Goal: Check status: Check status

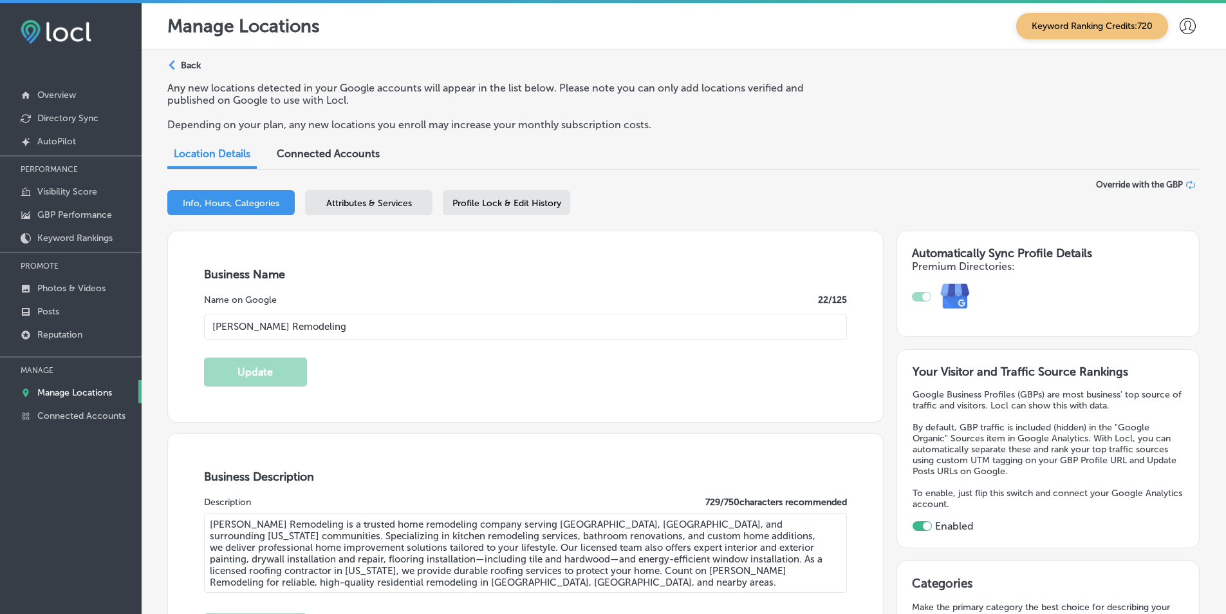
select select "US"
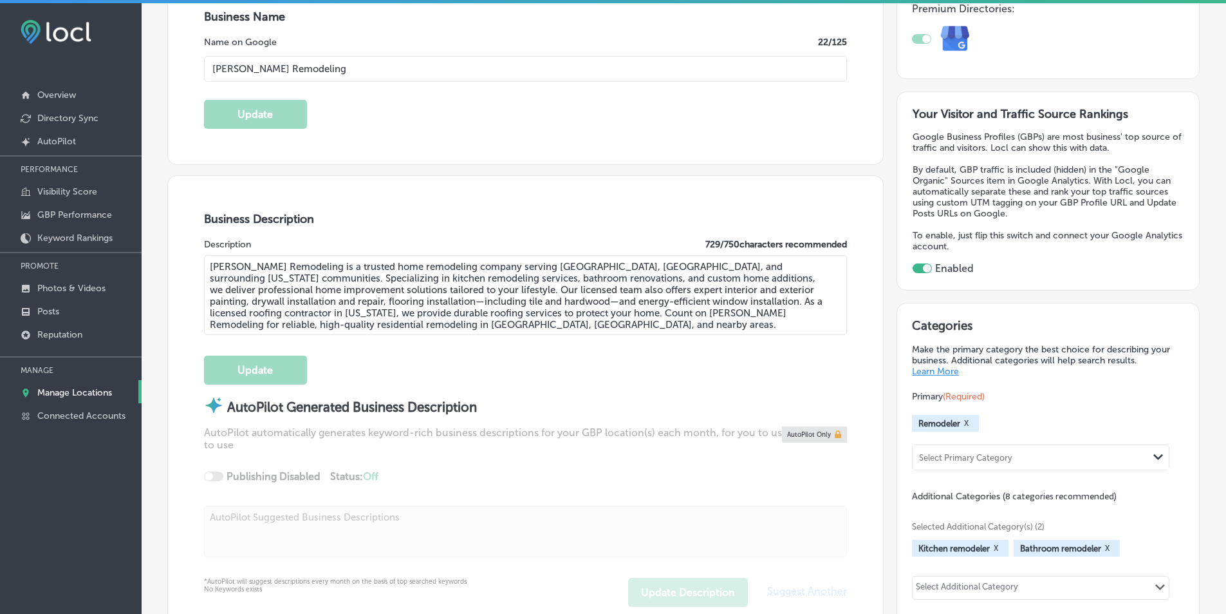
click at [46, 168] on p "PERFORMANCE" at bounding box center [71, 169] width 142 height 19
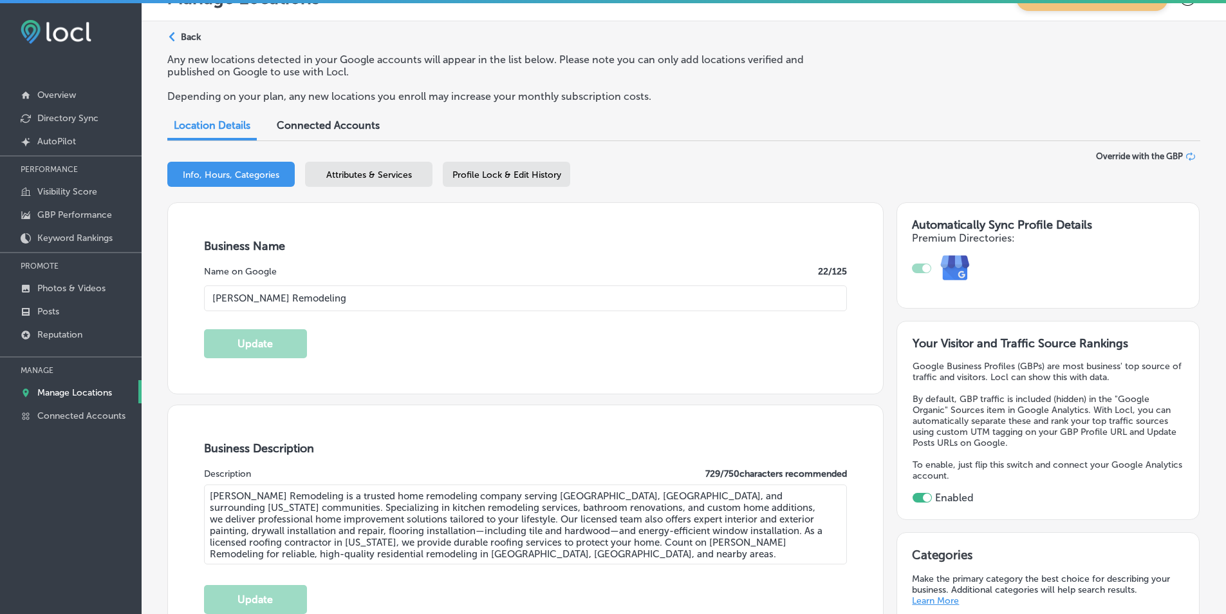
scroll to position [0, 0]
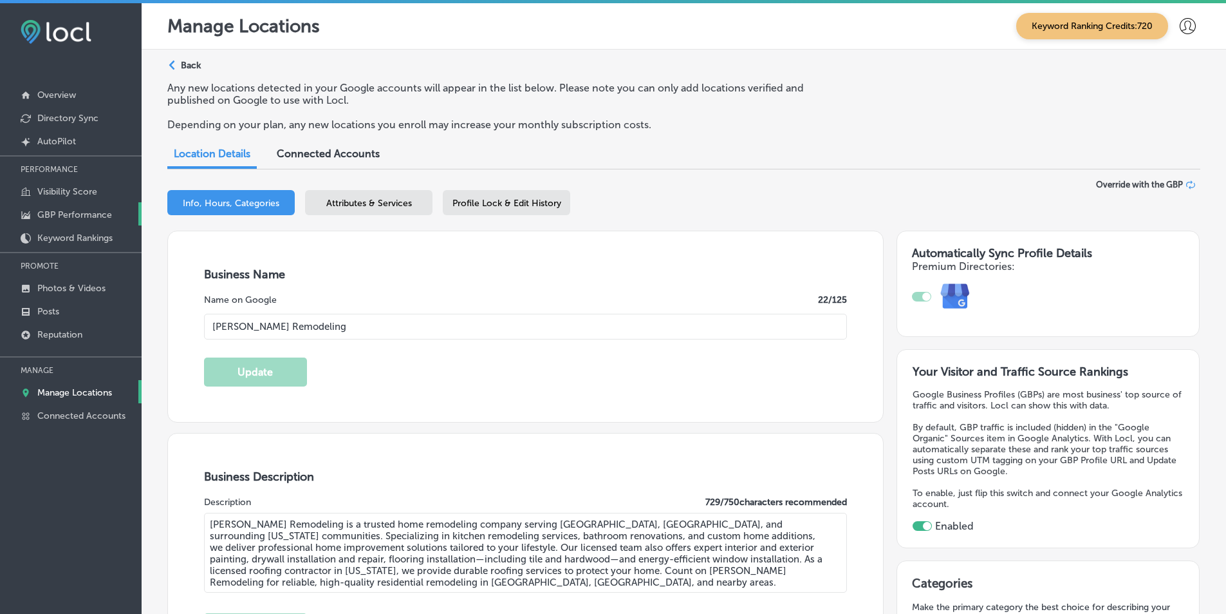
click at [63, 211] on p "GBP Performance" at bounding box center [74, 214] width 75 height 11
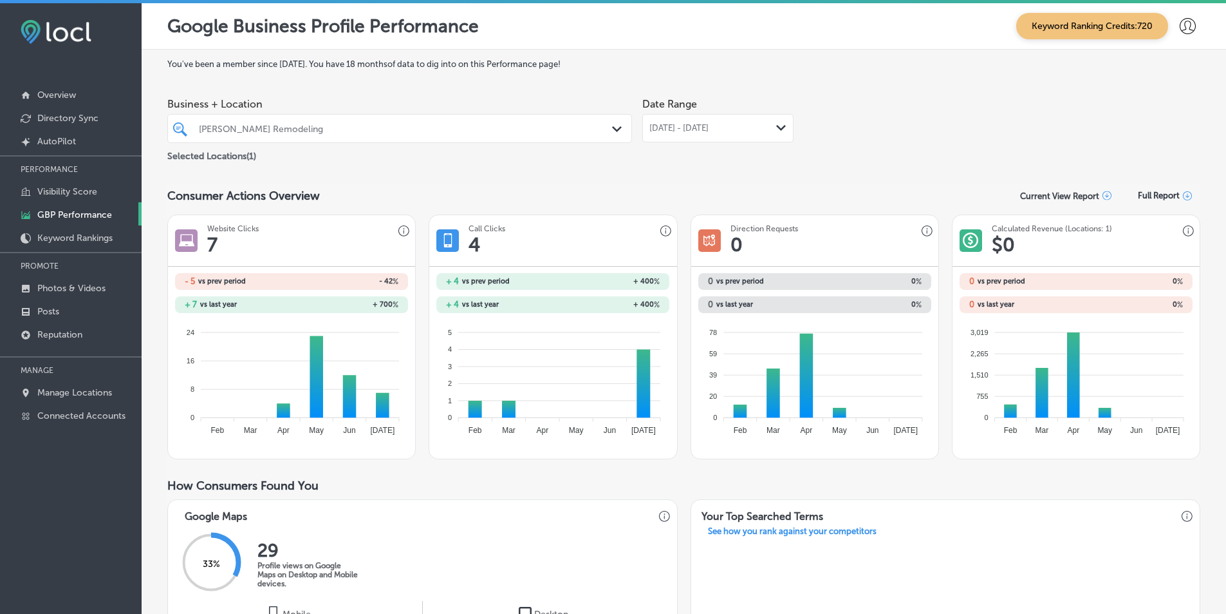
click at [777, 129] on polygon at bounding box center [781, 128] width 10 height 6
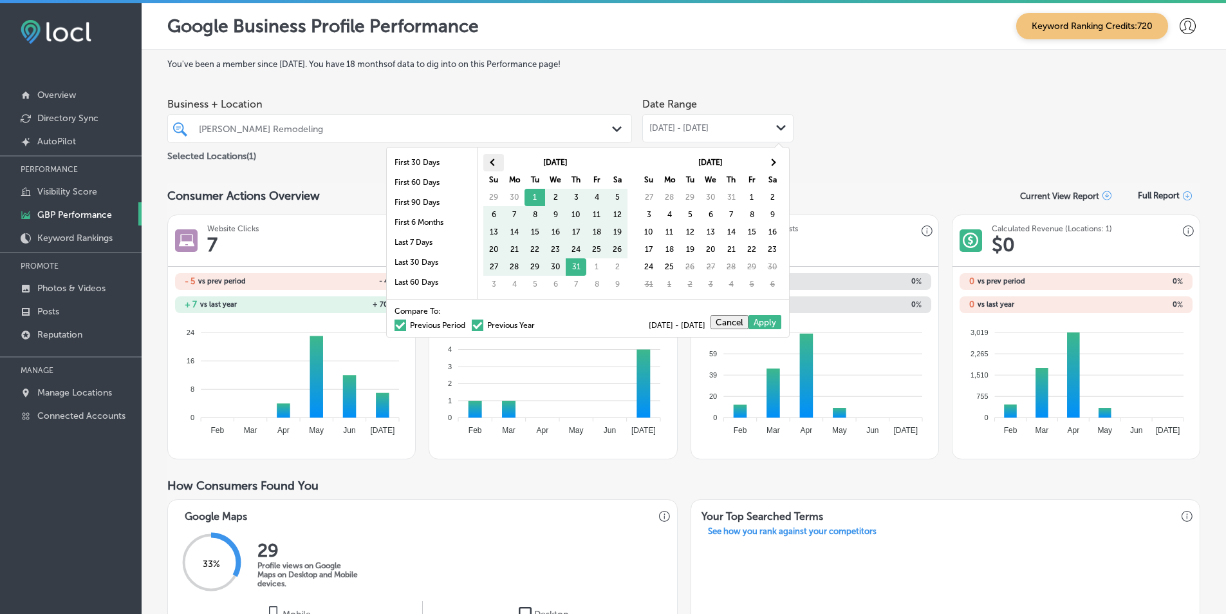
click at [494, 164] on span at bounding box center [493, 161] width 7 height 7
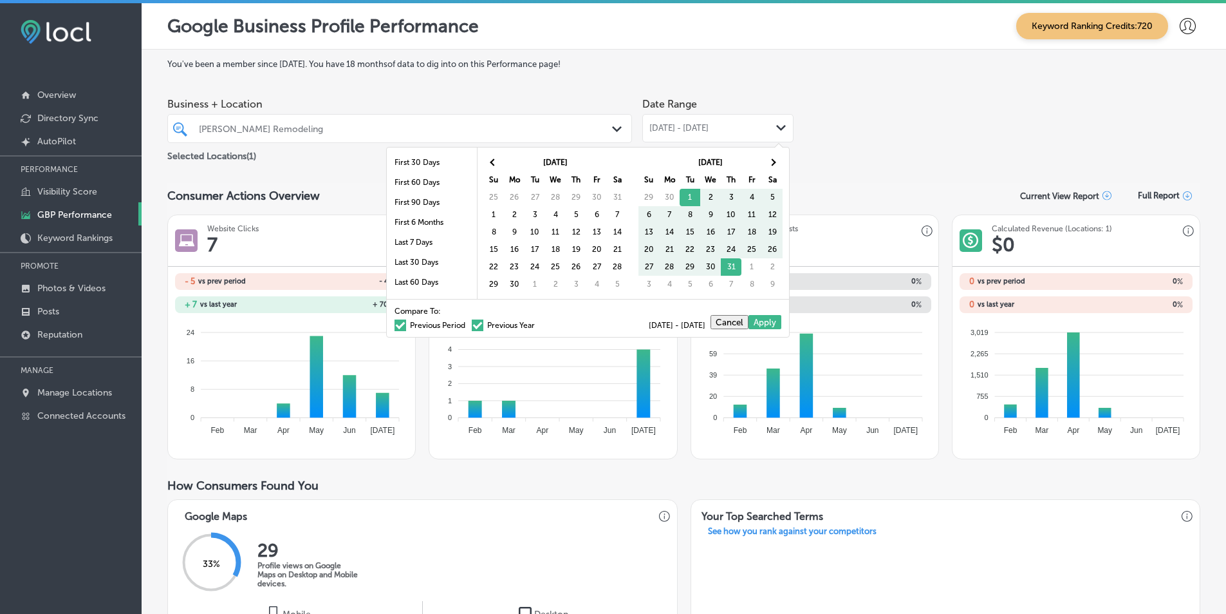
click at [494, 164] on span at bounding box center [493, 161] width 7 height 7
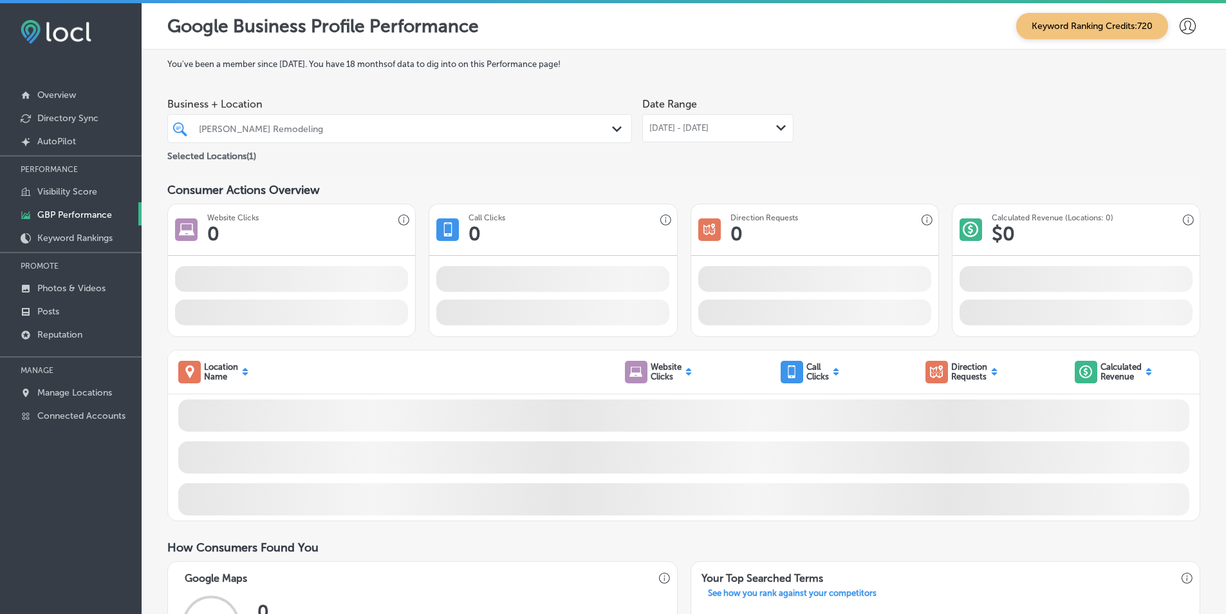
drag, startPoint x: 576, startPoint y: 197, endPoint x: 609, endPoint y: 209, distance: 35.0
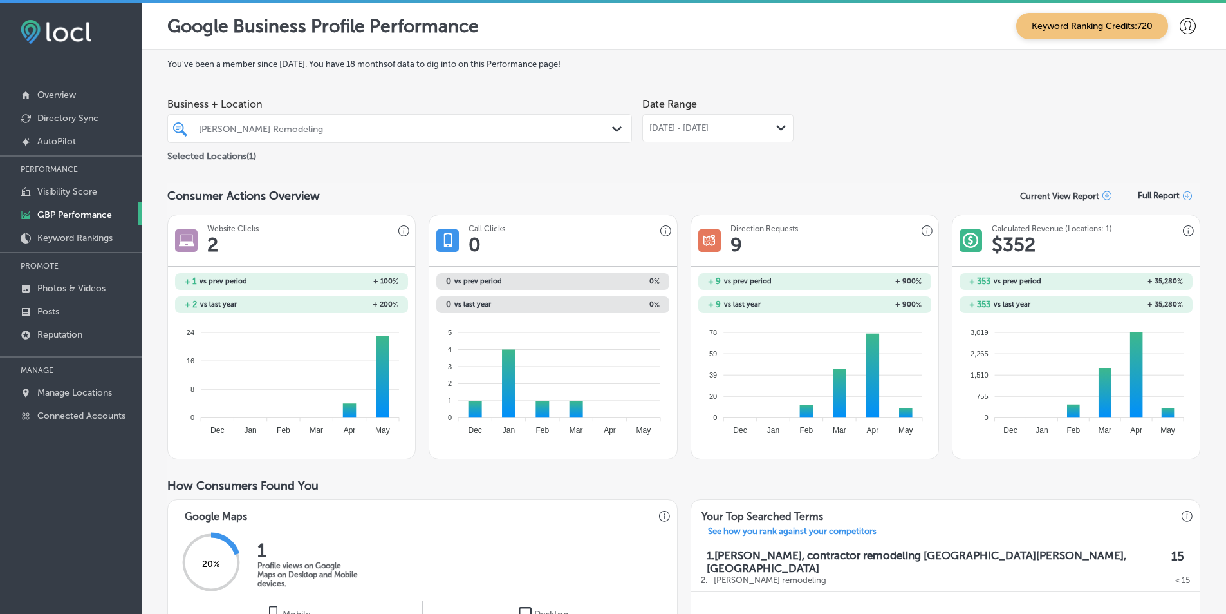
click at [776, 128] on polygon at bounding box center [781, 128] width 10 height 6
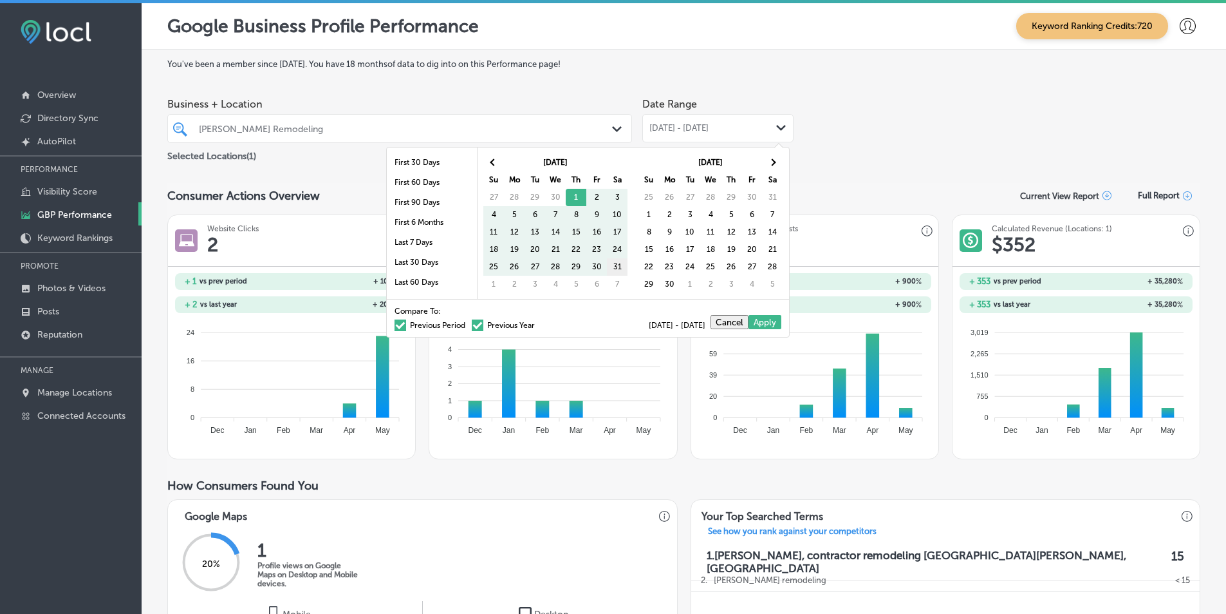
drag, startPoint x: 579, startPoint y: 194, endPoint x: 620, endPoint y: 261, distance: 78.6
click at [855, 160] on div "Business + Location [PERSON_NAME] Remodeling Path Created with Sketch. Selected…" at bounding box center [683, 127] width 1033 height 72
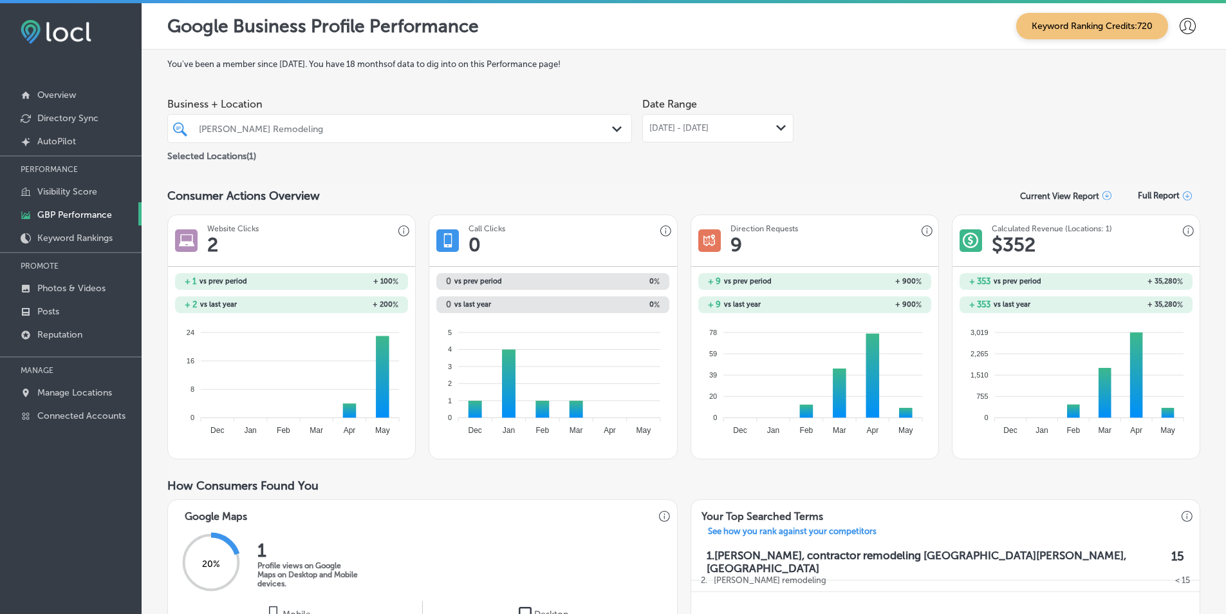
click at [776, 130] on icon "Path Created with Sketch." at bounding box center [781, 128] width 10 height 6
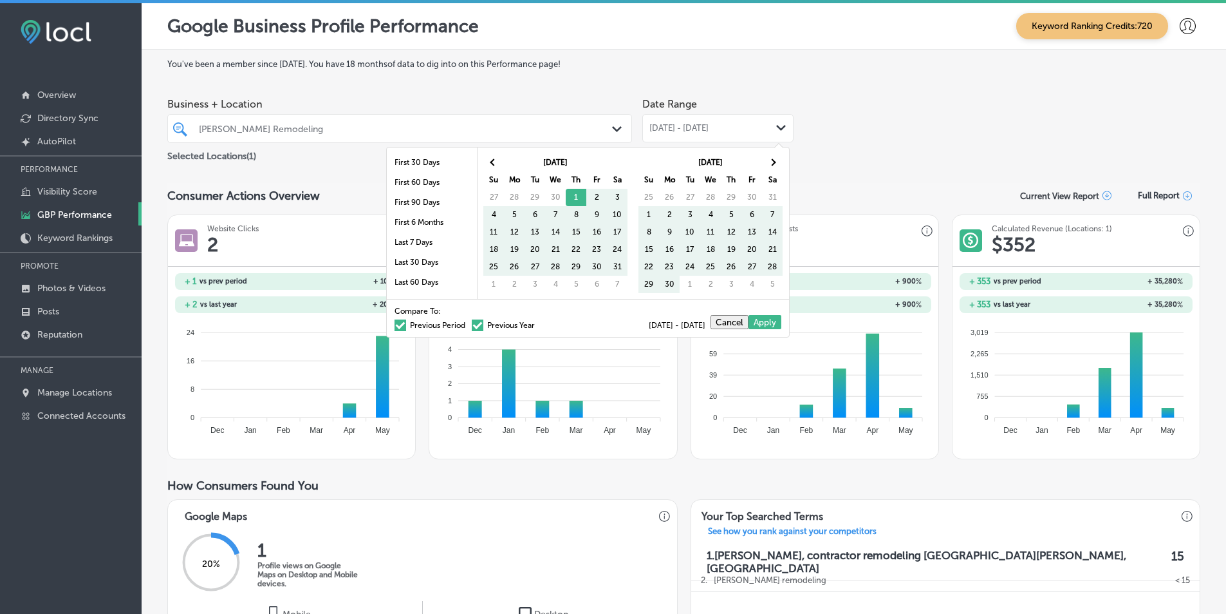
drag, startPoint x: 576, startPoint y: 196, endPoint x: 780, endPoint y: 276, distance: 219.1
click at [776, 161] on th at bounding box center [772, 162] width 21 height 17
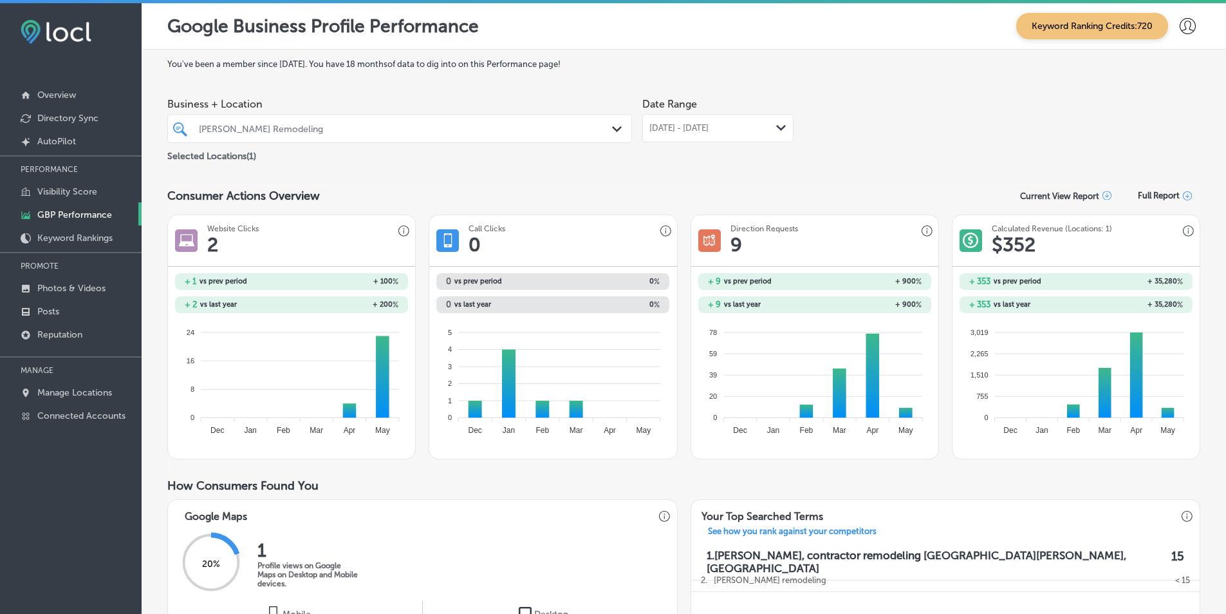
click at [862, 125] on div "Business + Location [PERSON_NAME] Remodeling Path Created with Sketch. Selected…" at bounding box center [683, 127] width 1033 height 72
click at [780, 131] on div "Path Created with Sketch." at bounding box center [781, 128] width 10 height 10
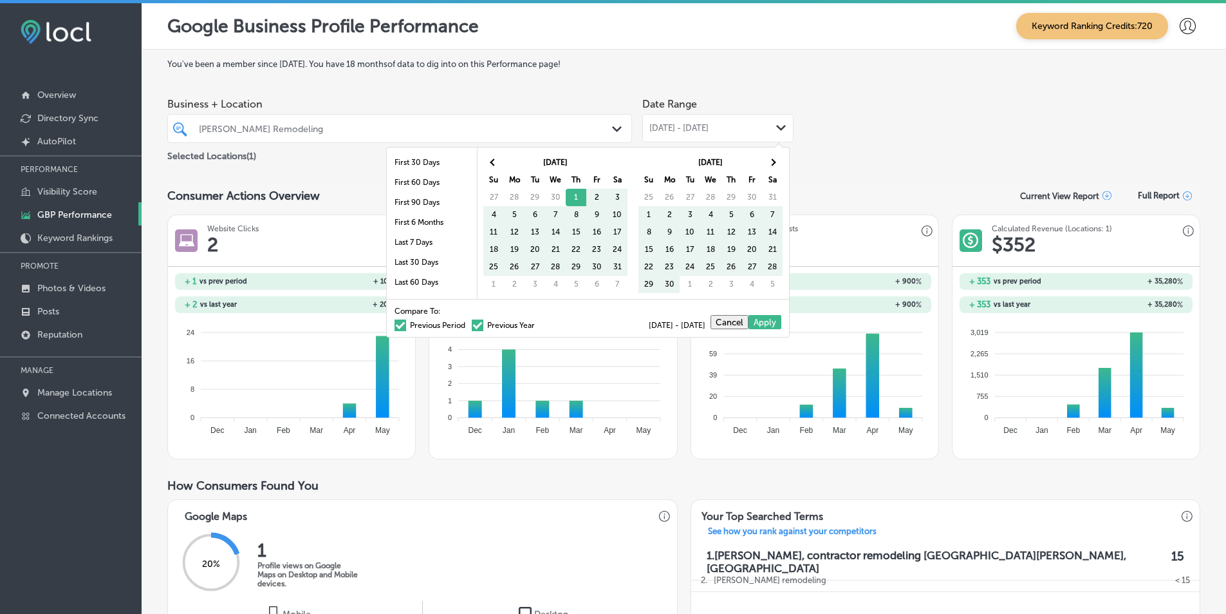
drag, startPoint x: 576, startPoint y: 196, endPoint x: 780, endPoint y: 276, distance: 219.5
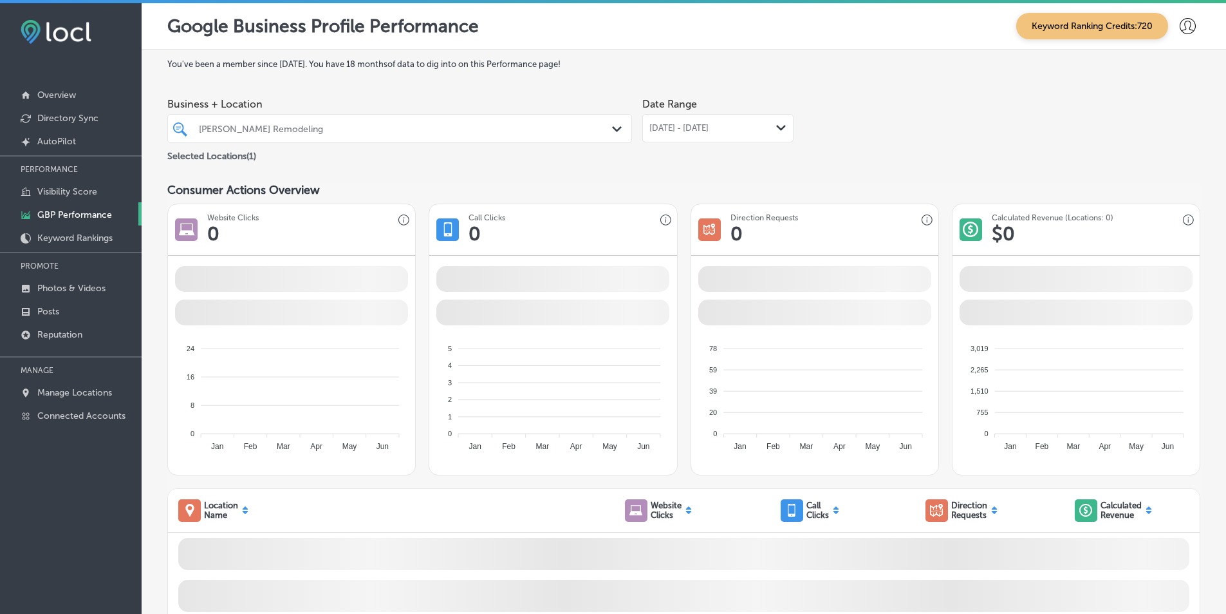
click at [776, 131] on div "Path Created with Sketch." at bounding box center [781, 128] width 10 height 10
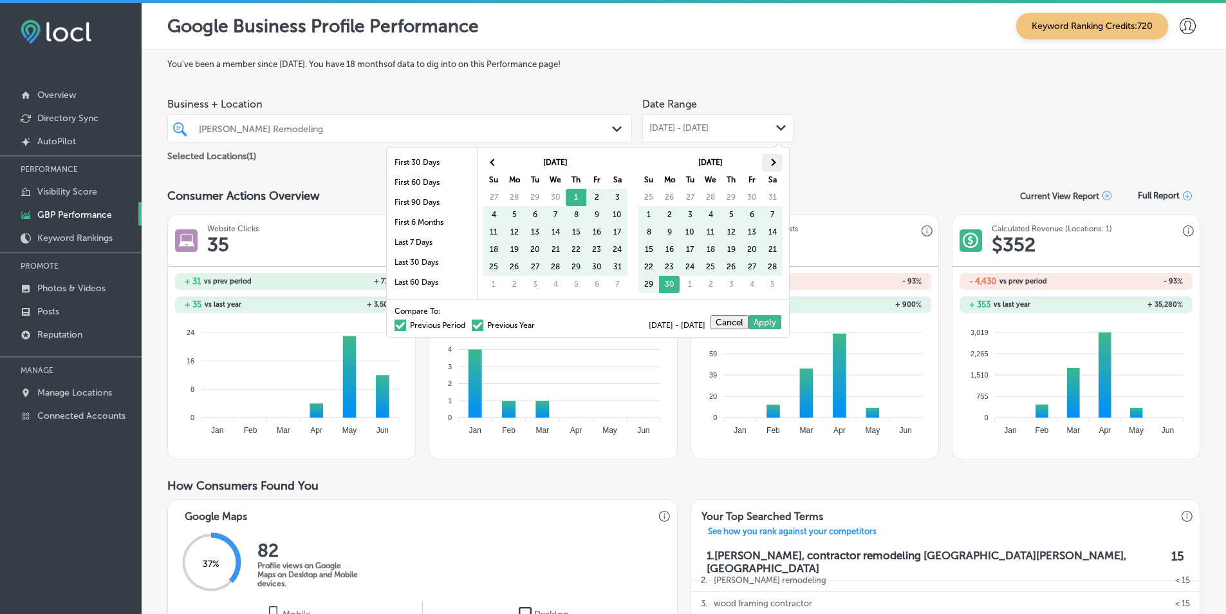
click at [774, 158] on th at bounding box center [772, 162] width 21 height 17
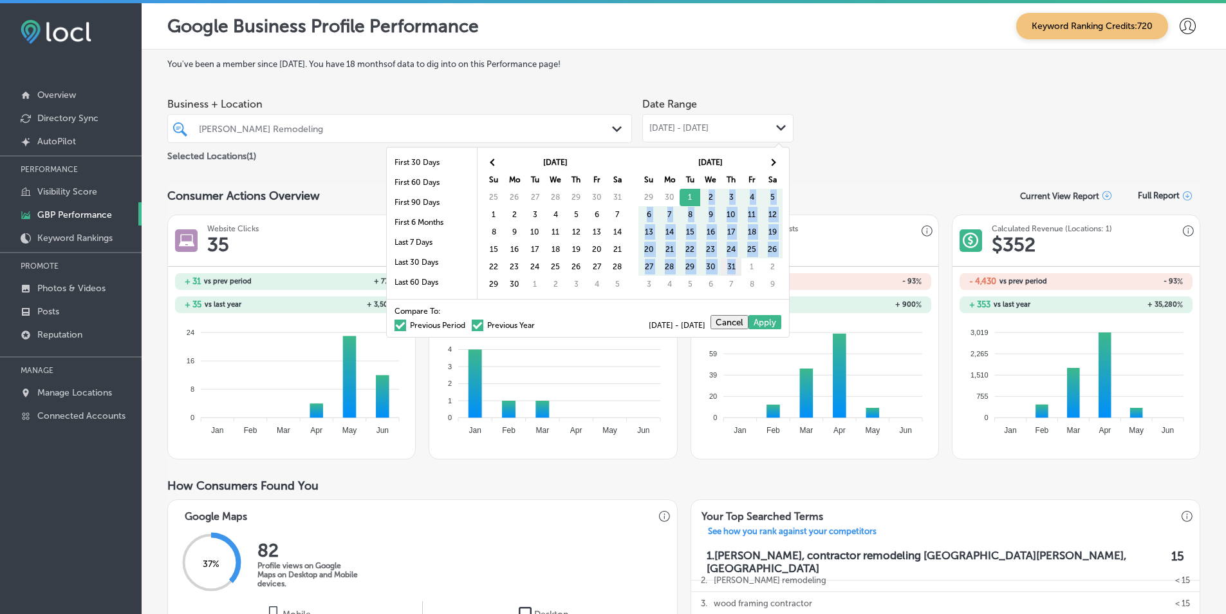
drag, startPoint x: 692, startPoint y: 198, endPoint x: 736, endPoint y: 267, distance: 81.6
click at [873, 129] on div "Business + Location [PERSON_NAME] Remodeling Path Created with Sketch. Selected…" at bounding box center [683, 127] width 1033 height 72
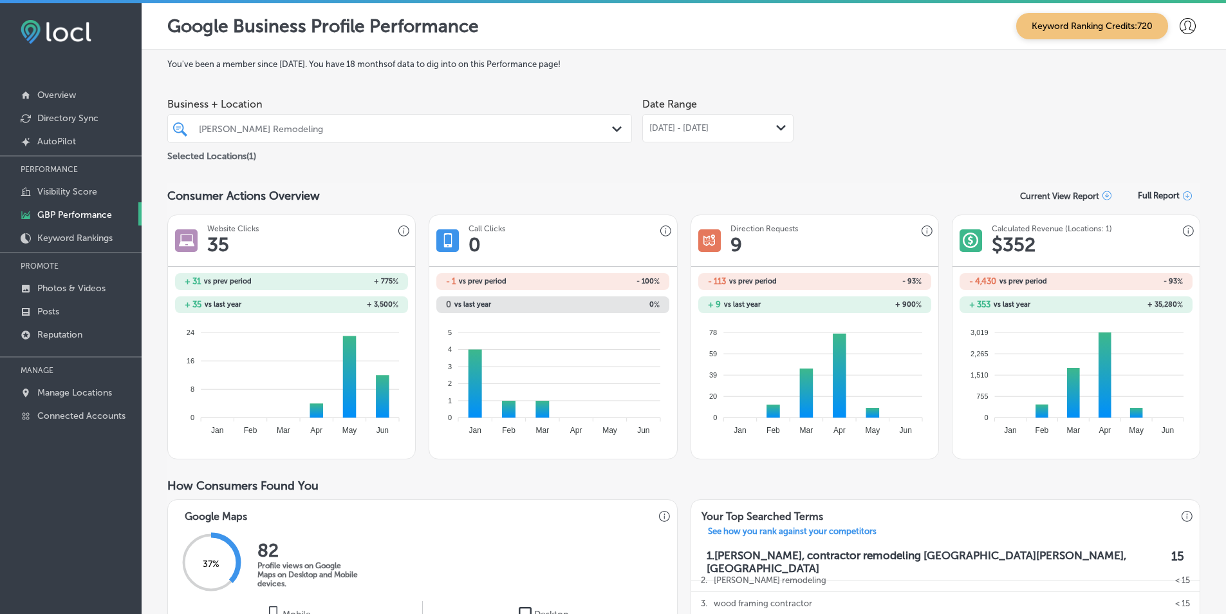
click at [769, 125] on div "[DATE] - [DATE] Path Created with Sketch." at bounding box center [718, 128] width 137 height 10
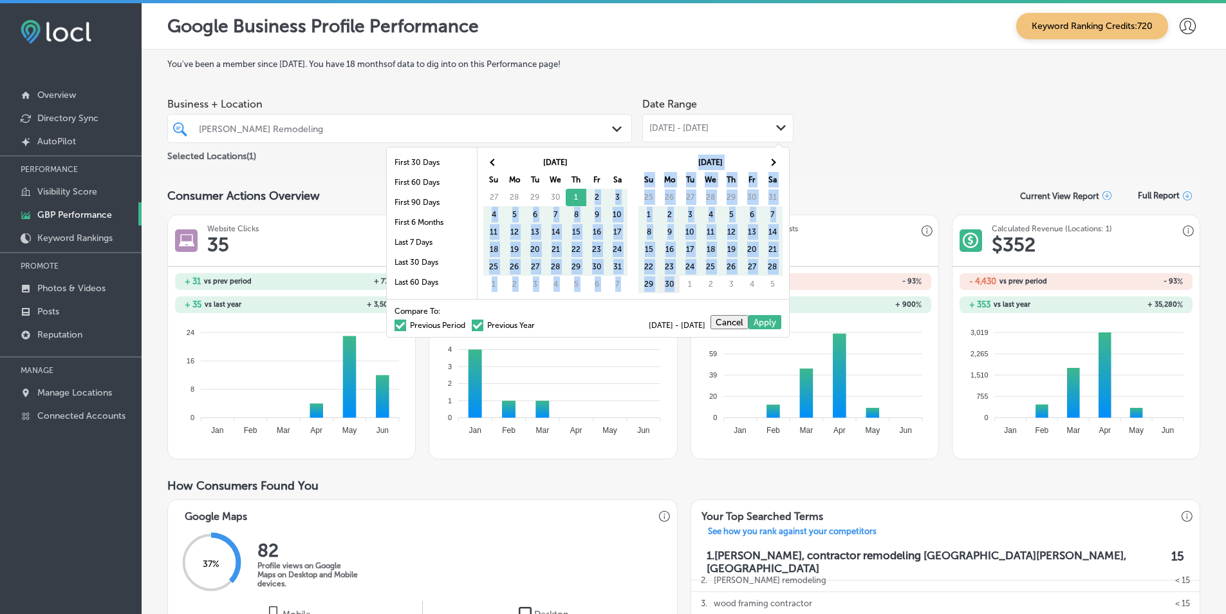
drag, startPoint x: 579, startPoint y: 198, endPoint x: 674, endPoint y: 286, distance: 130.3
click at [772, 163] on span at bounding box center [772, 161] width 7 height 7
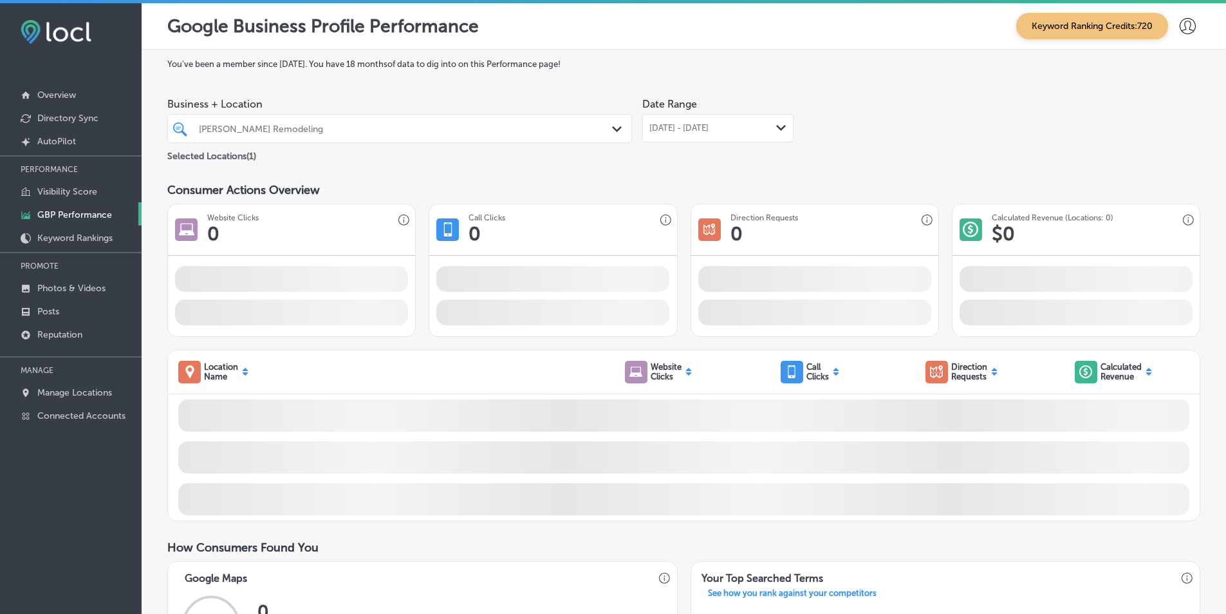
drag, startPoint x: 711, startPoint y: 207, endPoint x: 761, endPoint y: 168, distance: 63.7
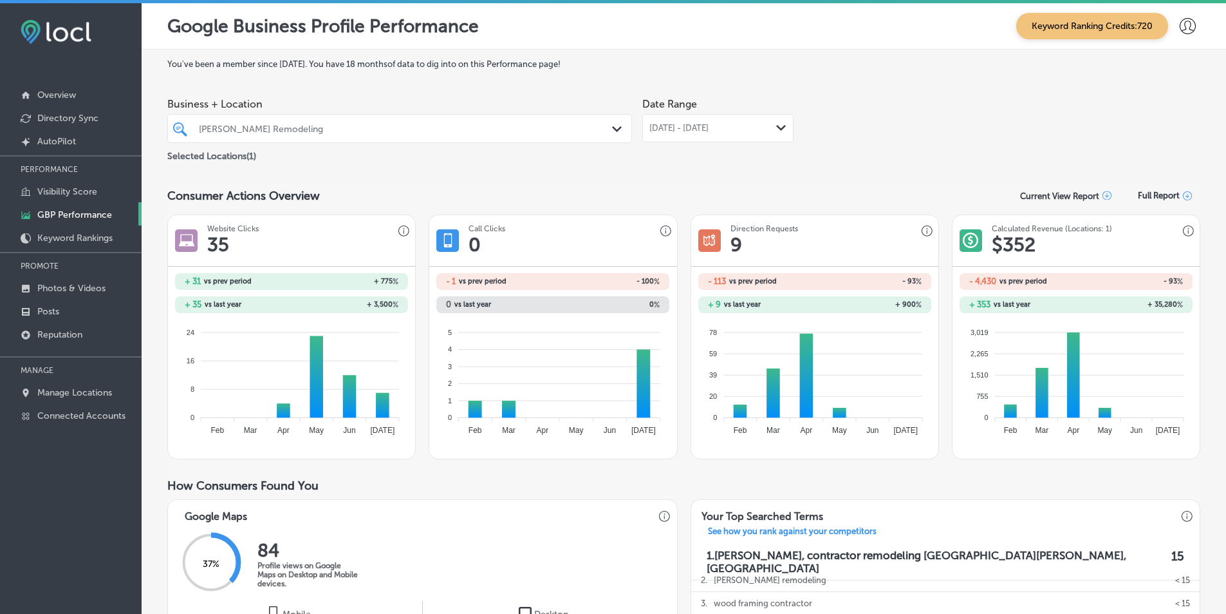
click at [776, 127] on polygon at bounding box center [781, 128] width 10 height 6
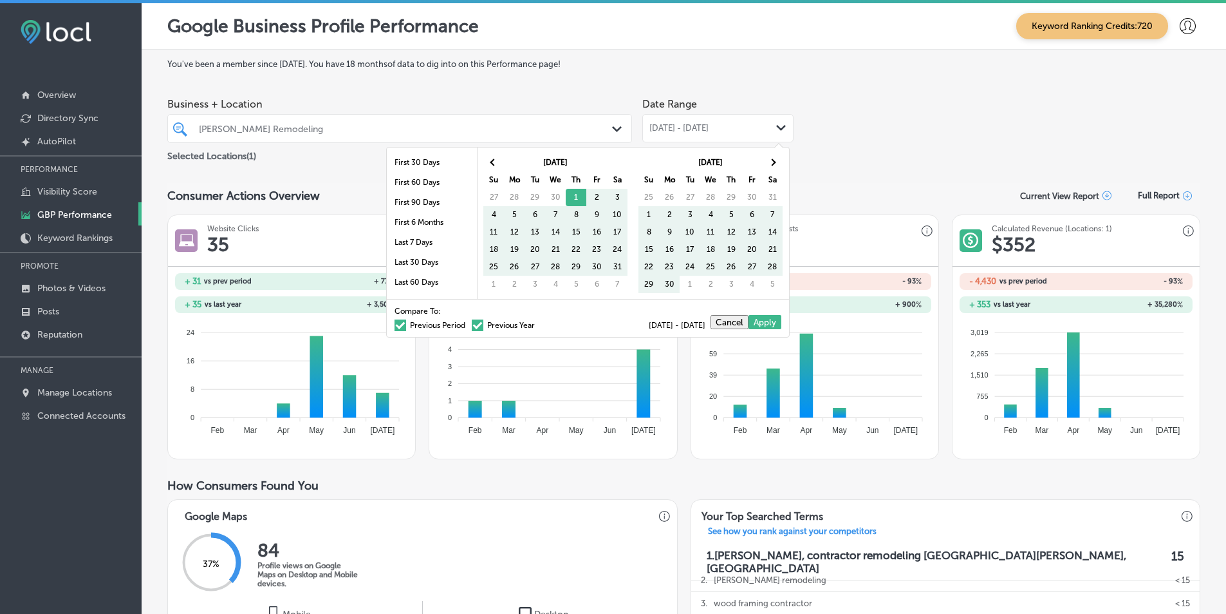
click at [395, 323] on span at bounding box center [401, 325] width 12 height 12
click at [468, 323] on input "Previous Period" at bounding box center [468, 323] width 0 height 0
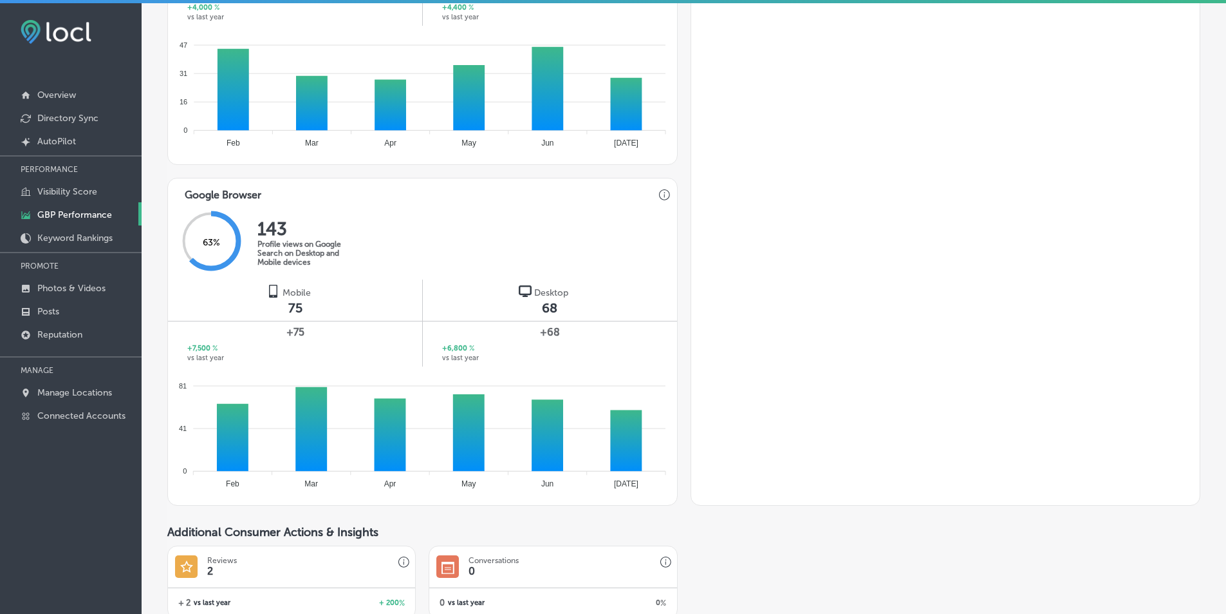
scroll to position [703, 0]
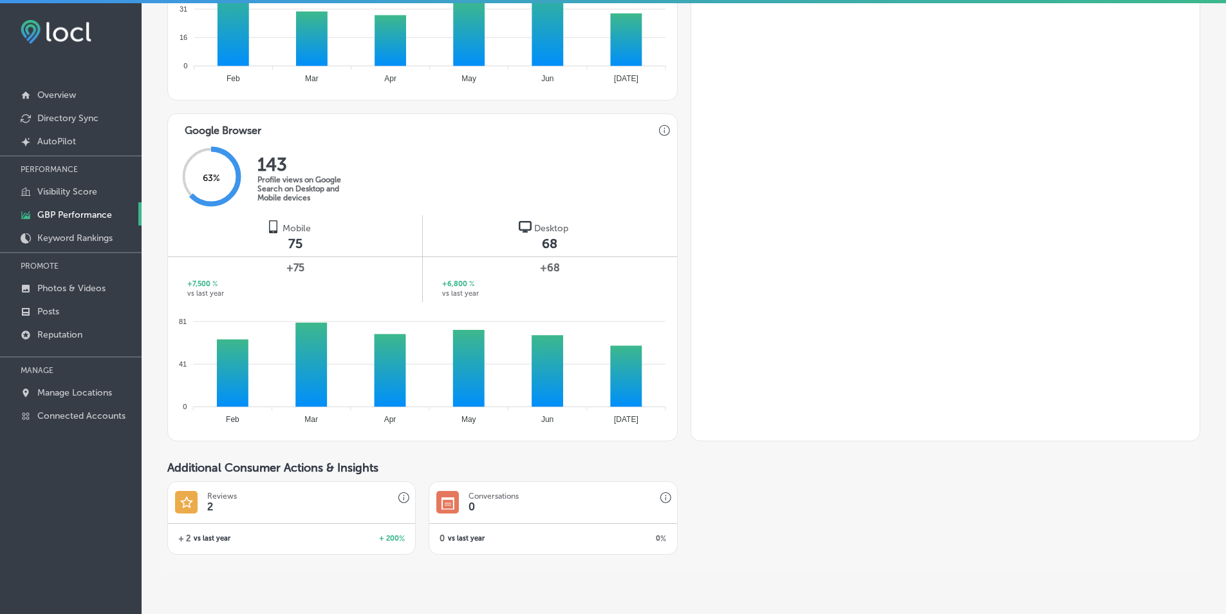
click at [79, 216] on p "GBP Performance" at bounding box center [74, 214] width 75 height 11
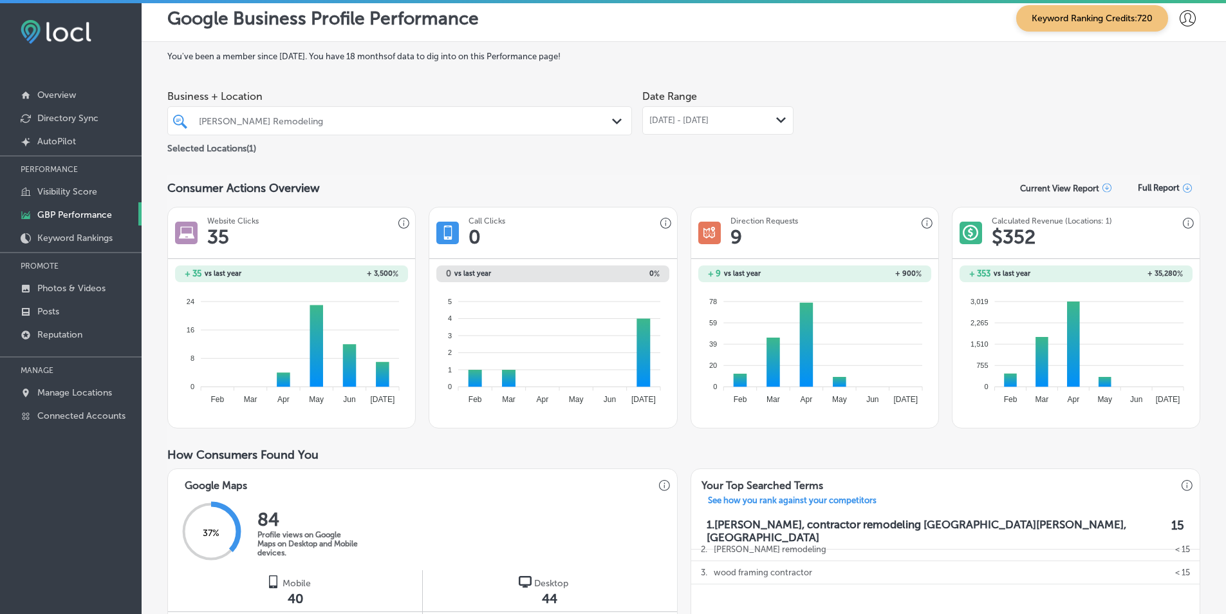
scroll to position [0, 0]
